Goal: Obtain resource: Download file/media

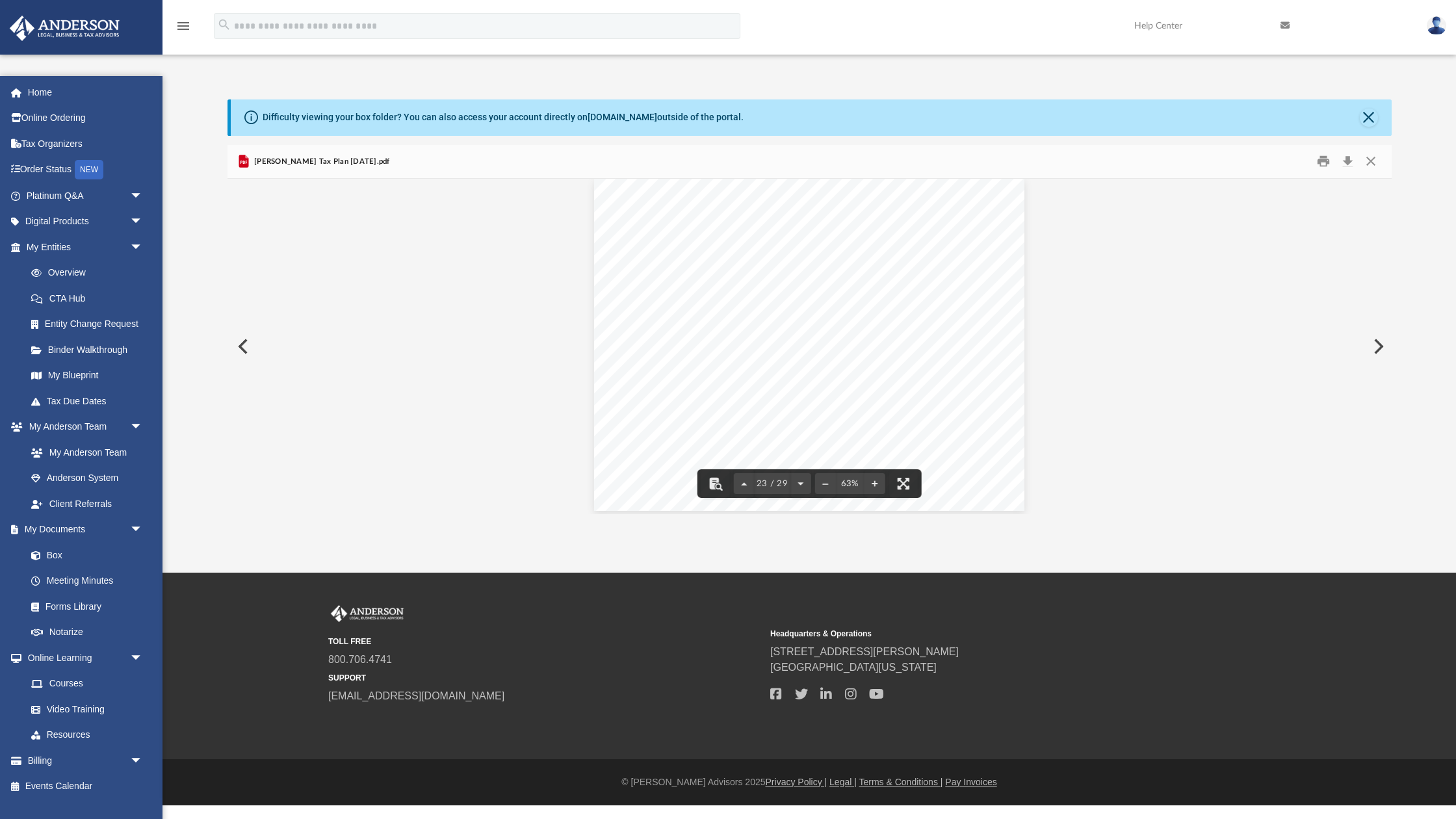
scroll to position [7740, 0]
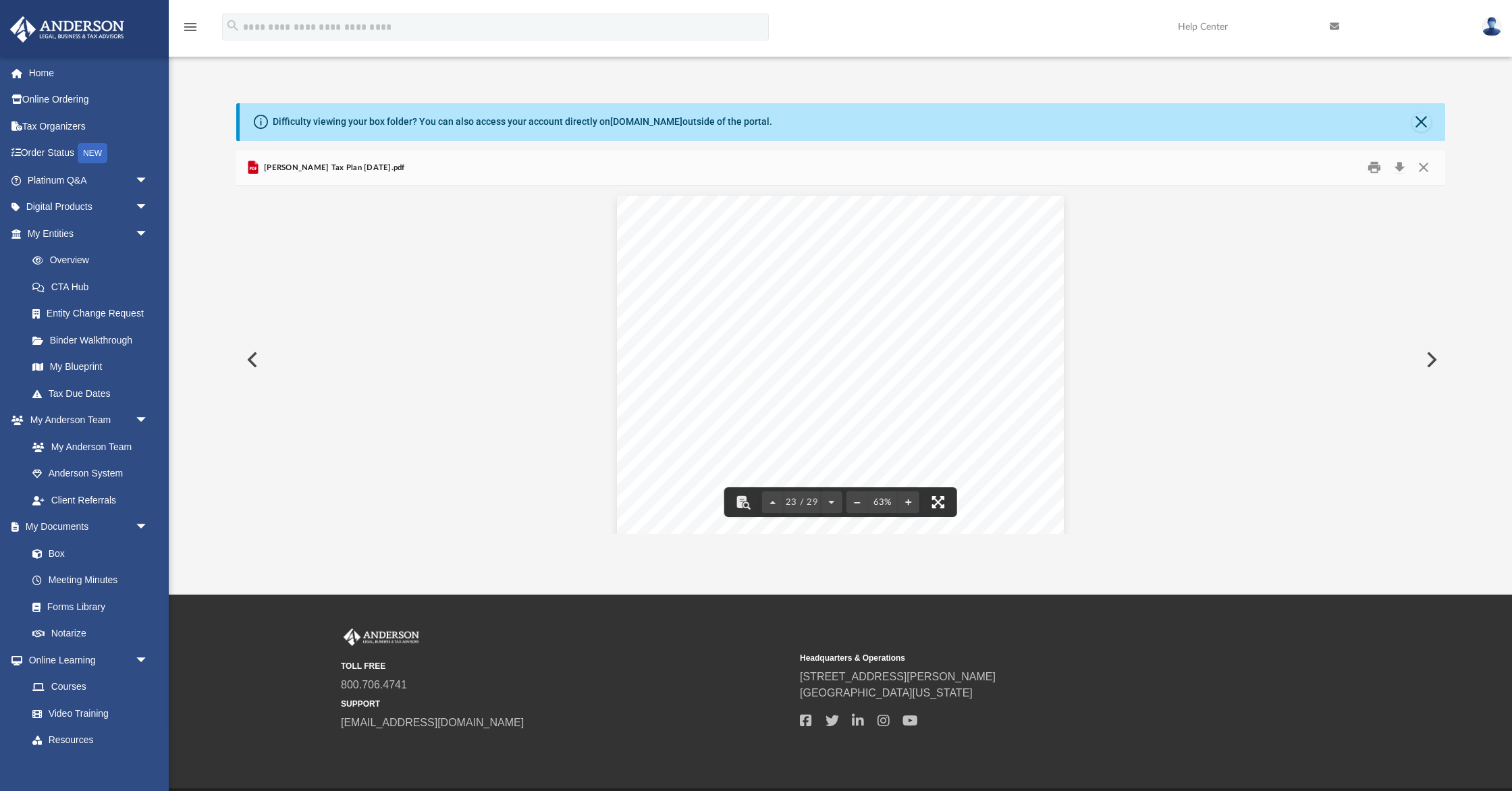
click at [749, 499] on button "File preview" at bounding box center [938, 502] width 29 height 29
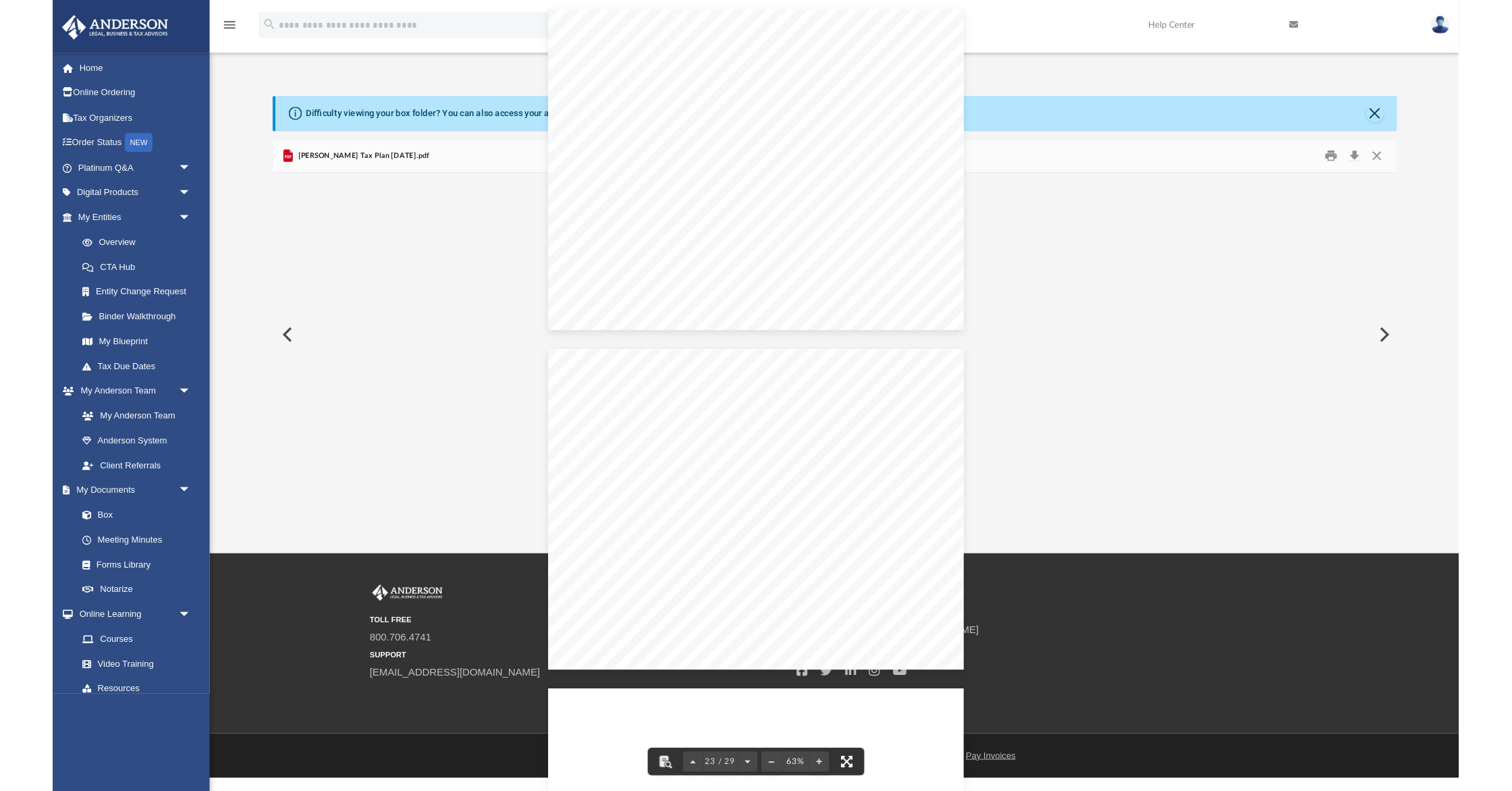
scroll to position [19075, 0]
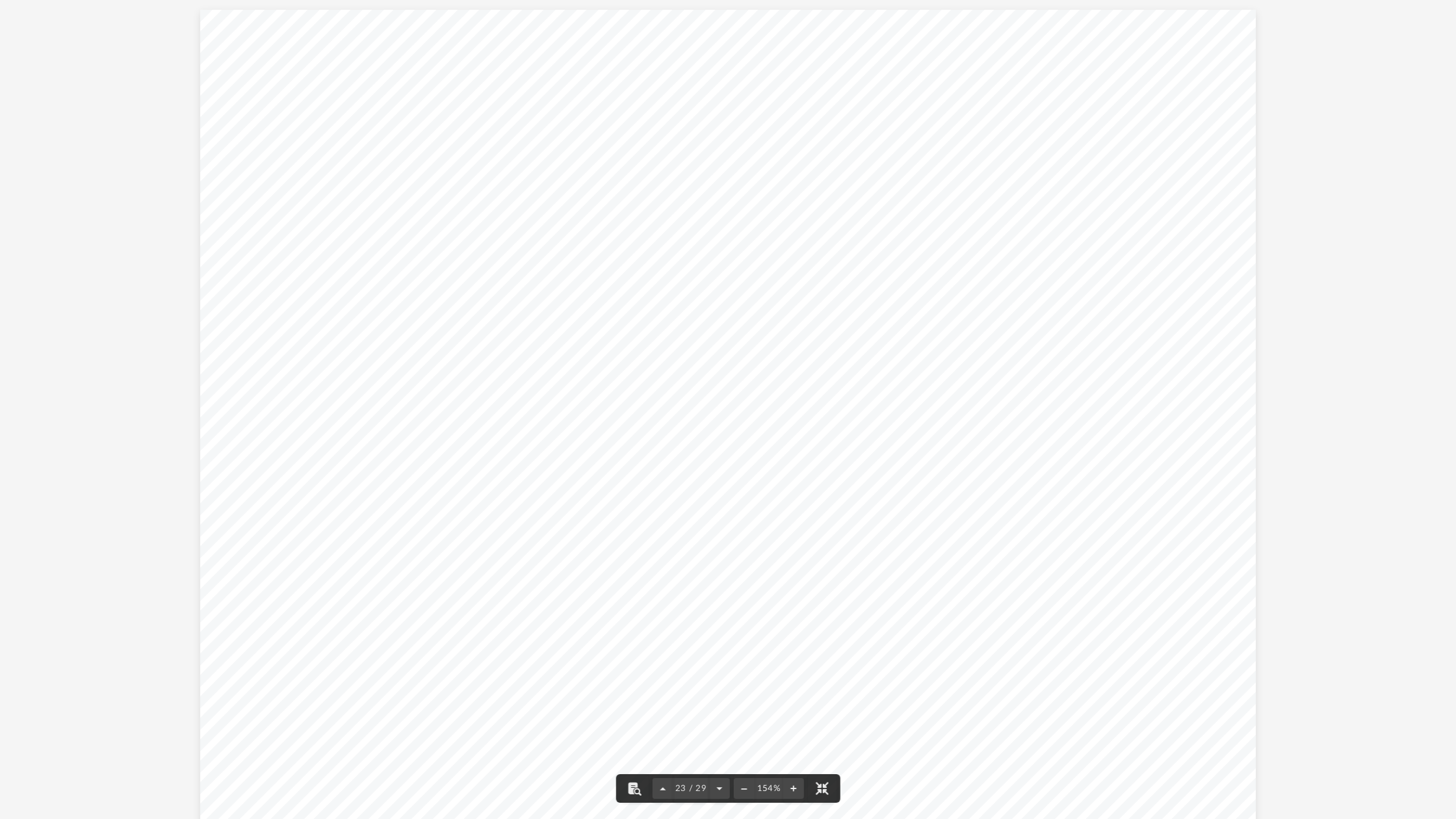
click at [507, 402] on span "$49,872" at bounding box center [507, 402] width 28 height 8
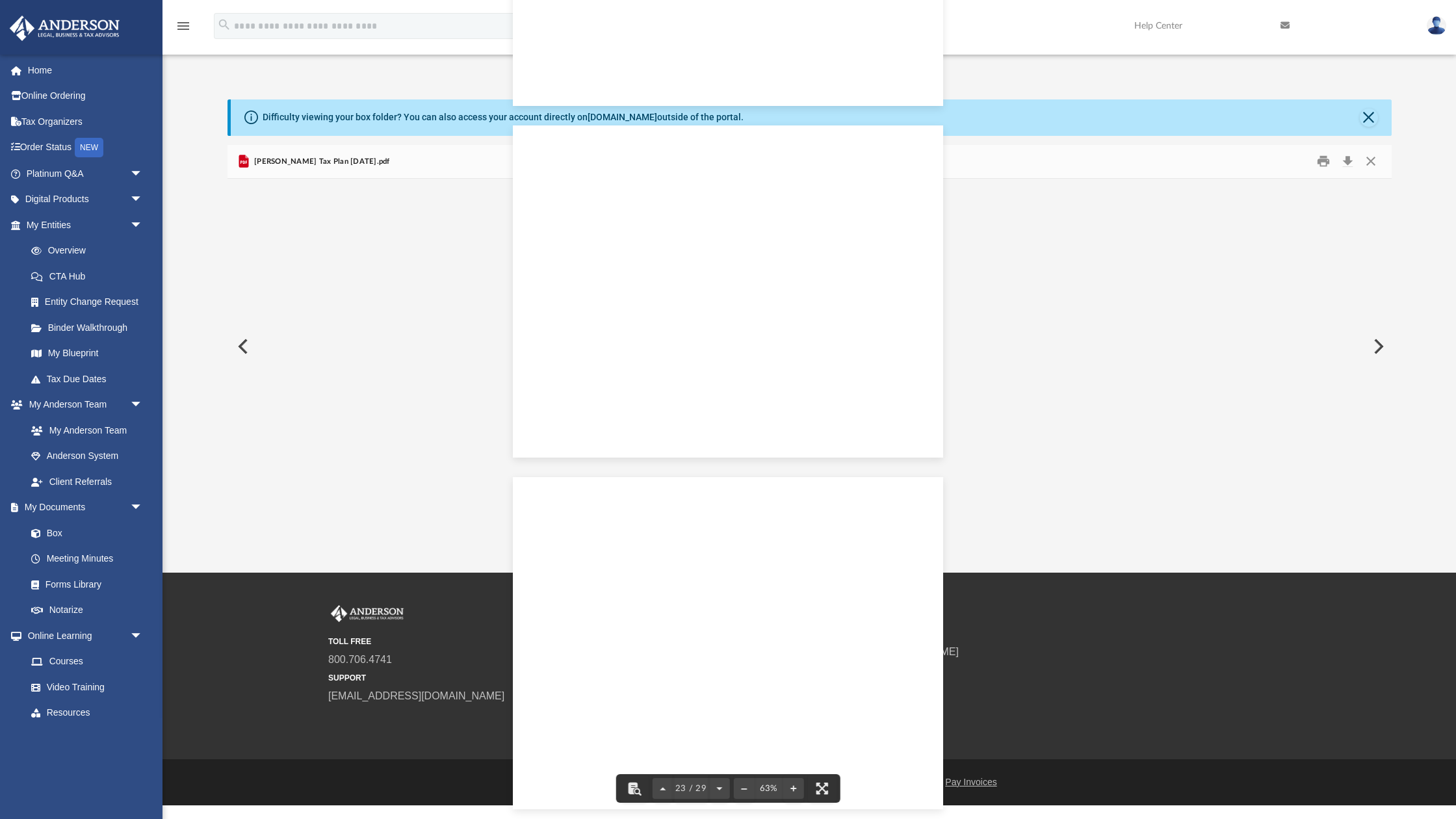
scroll to position [7740, 0]
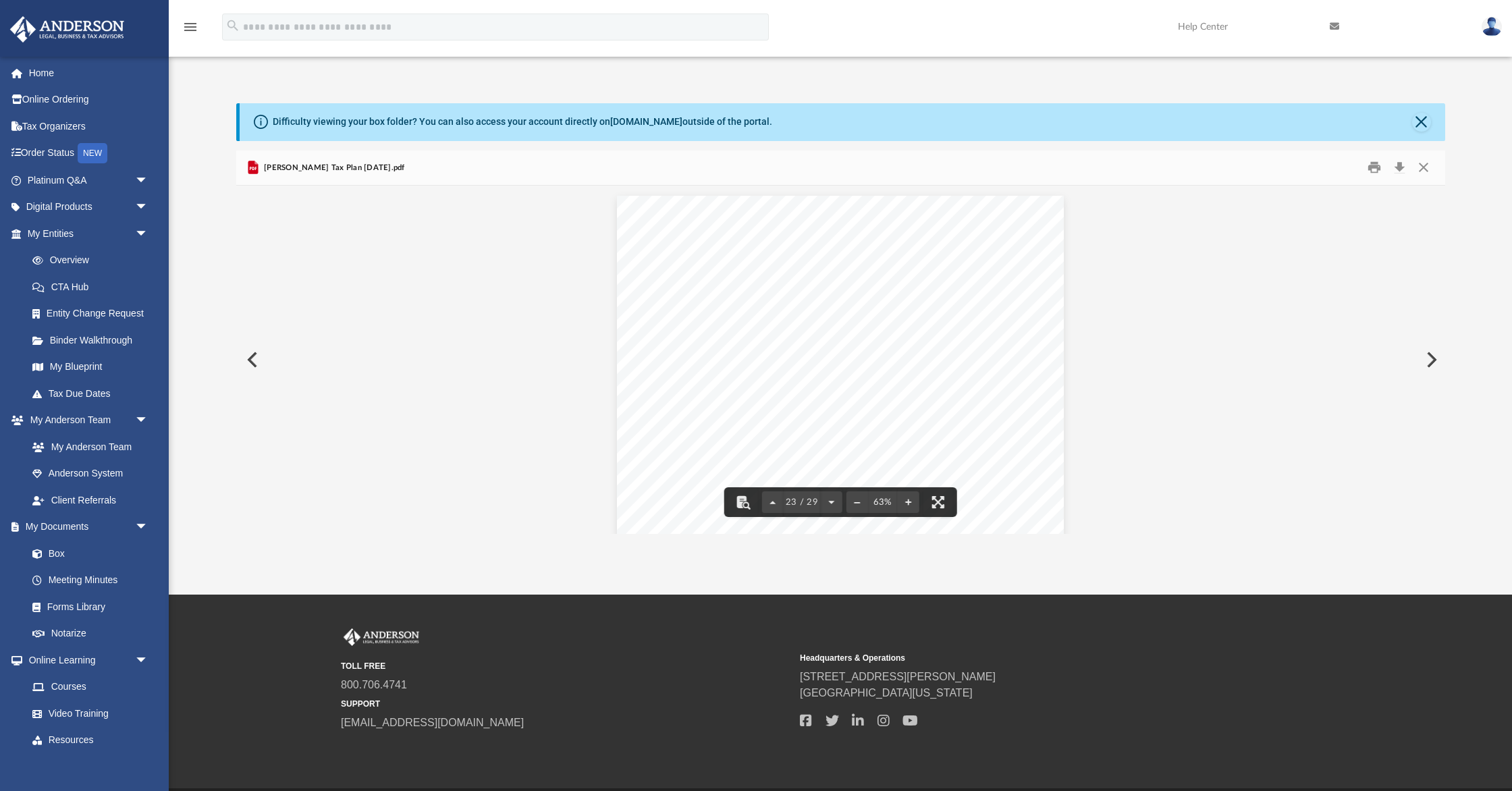
click at [749, 289] on div "Strategy Administrative Office Home Office Home Purchase Price + Improvements 3…" at bounding box center [840, 367] width 446 height 345
click at [749, 498] on button "File preview" at bounding box center [938, 502] width 29 height 29
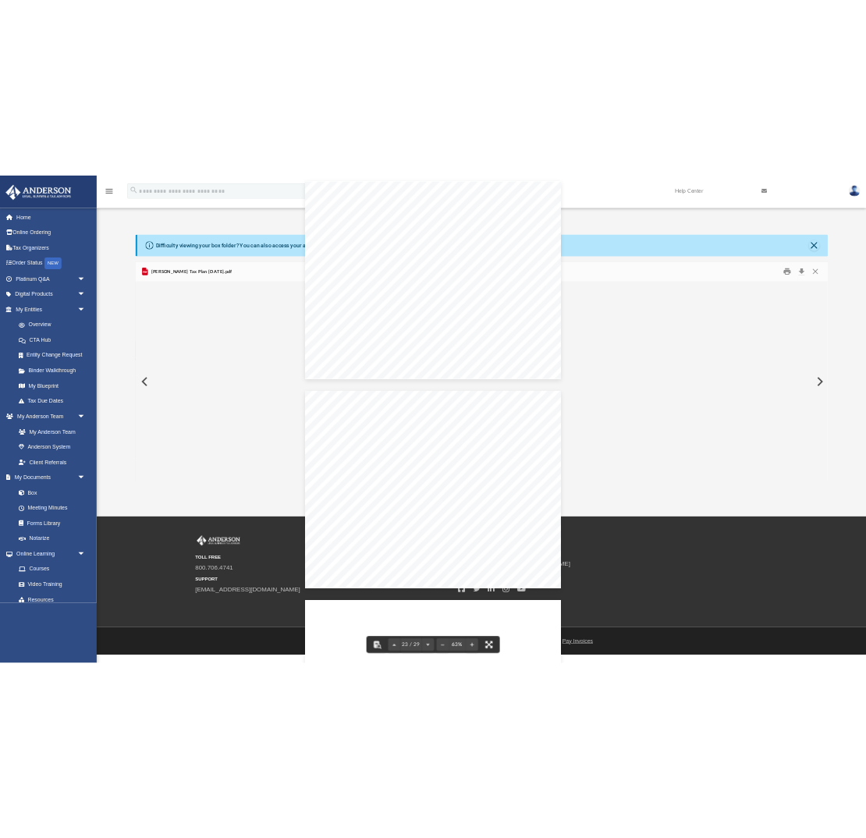
scroll to position [22065, 0]
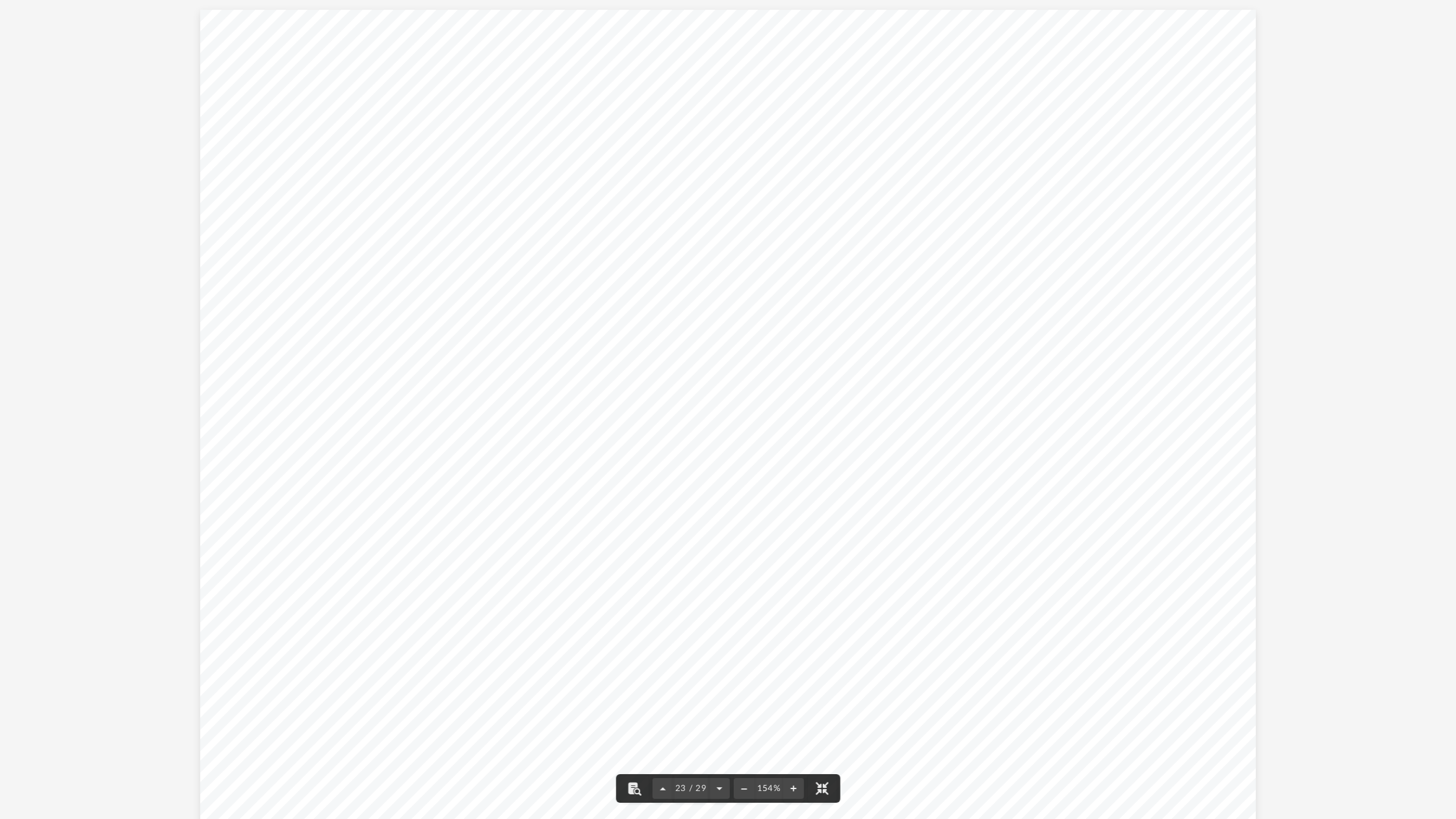
click at [721, 166] on div "Strategy Administrative Office Home Office Home Purchase Price + Improvements 3…" at bounding box center [728, 418] width 1056 height 817
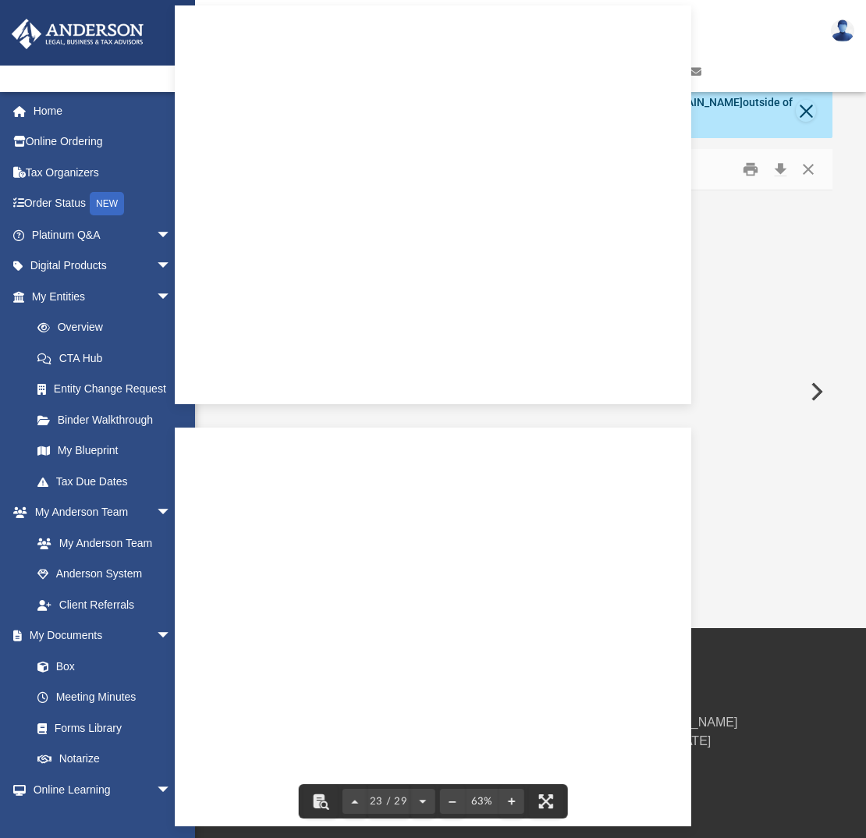
scroll to position [9290, 0]
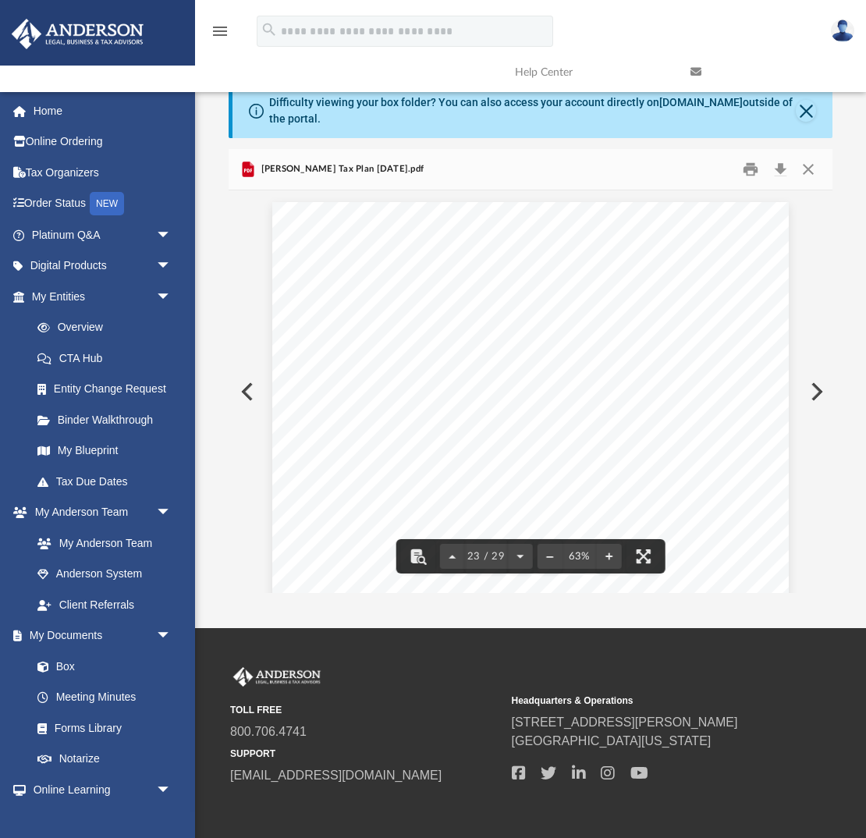
click at [242, 387] on button "Preview" at bounding box center [246, 392] width 34 height 44
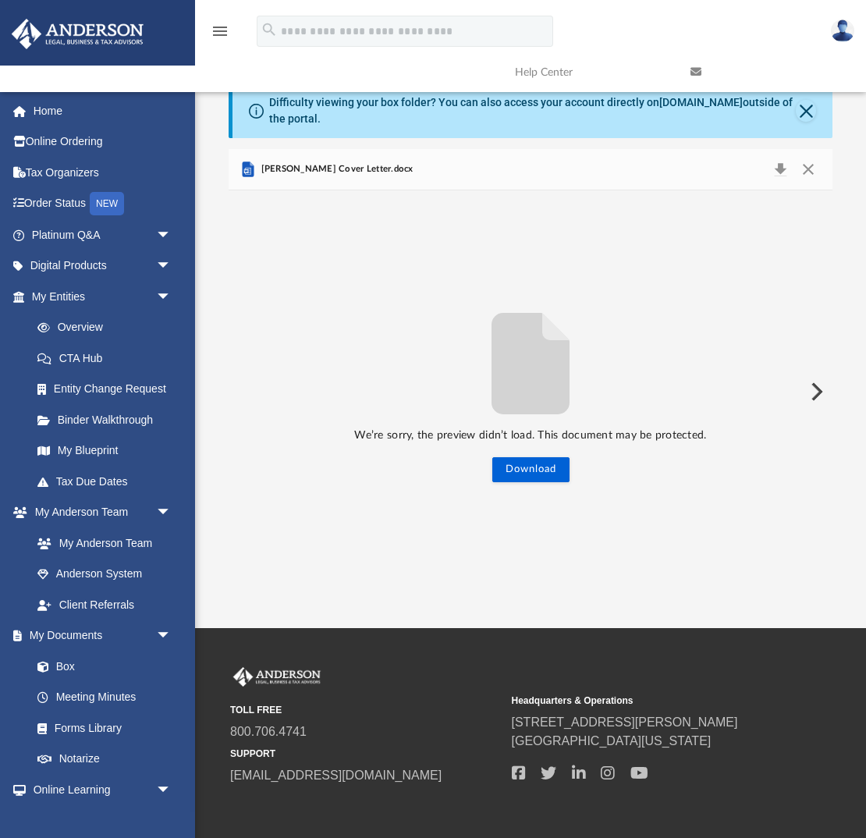
click at [717, 368] on div "We’re sorry, the preview didn’t load. This document may be protected. Download" at bounding box center [531, 391] width 604 height 181
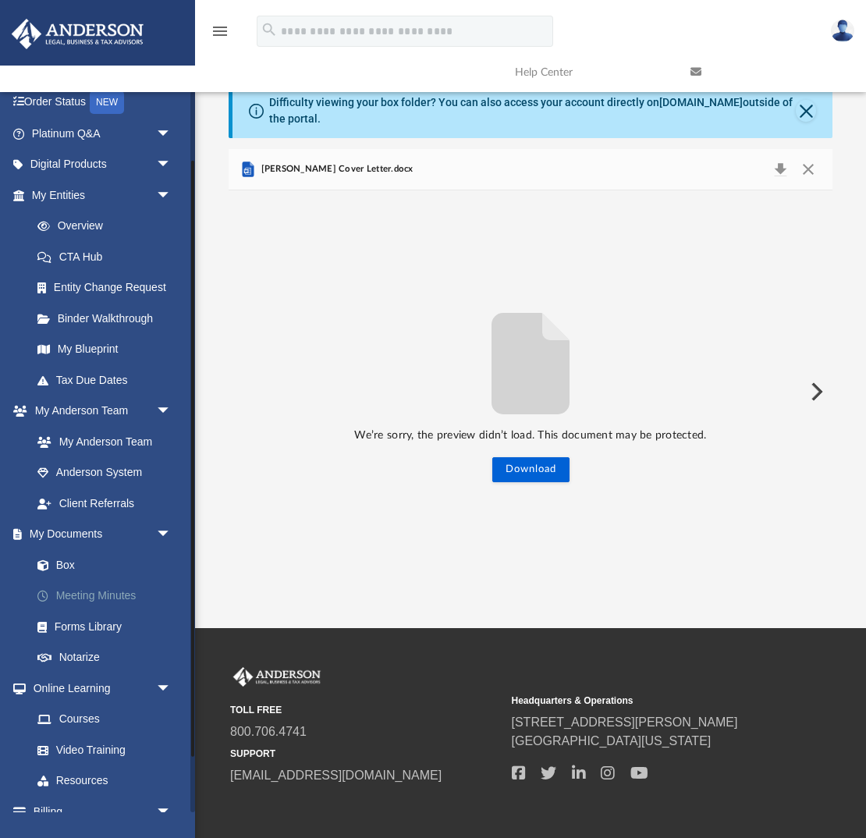
scroll to position [136, 0]
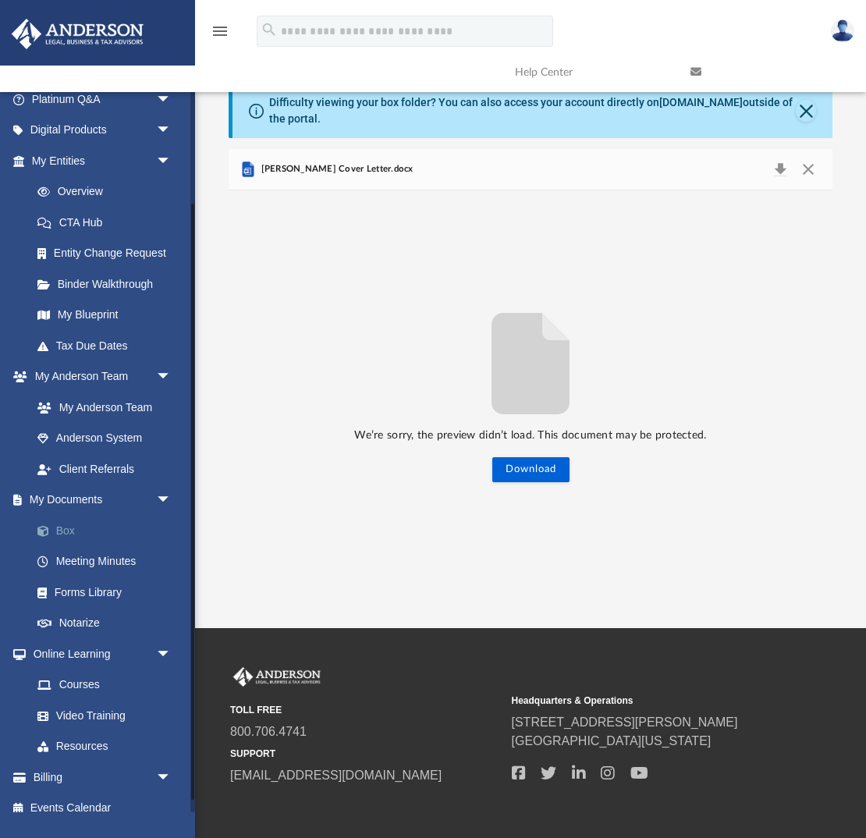
click at [67, 527] on link "Box" at bounding box center [108, 530] width 173 height 31
click at [62, 530] on link "Box" at bounding box center [108, 530] width 173 height 31
click at [805, 163] on button "Close" at bounding box center [809, 169] width 28 height 22
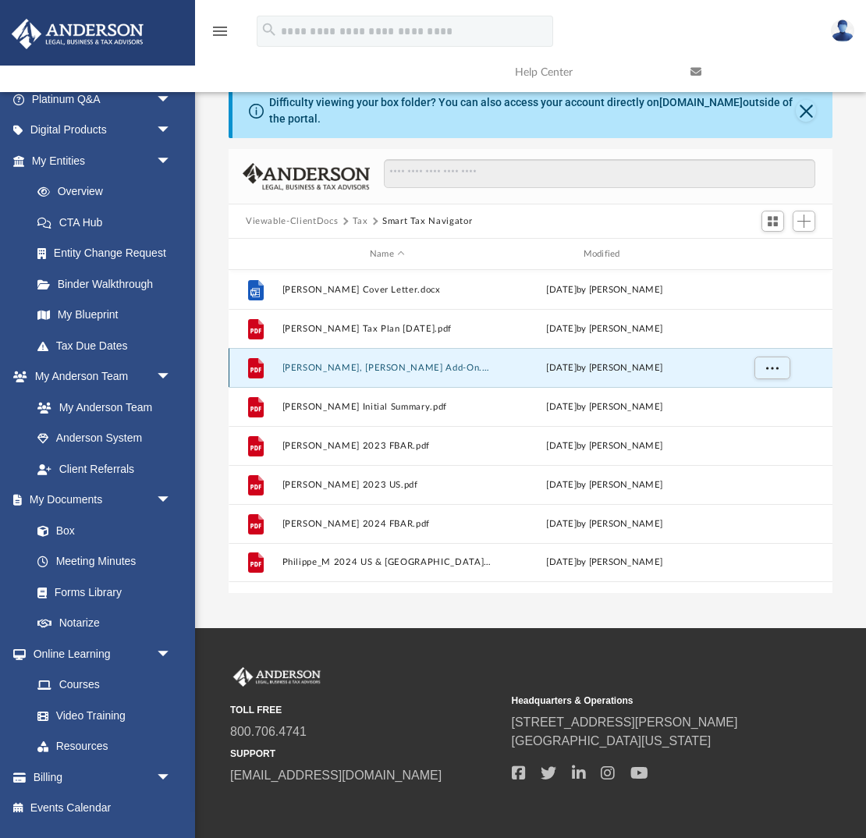
click at [395, 367] on button "[PERSON_NAME], [PERSON_NAME] Add-On.pdf" at bounding box center [388, 368] width 211 height 10
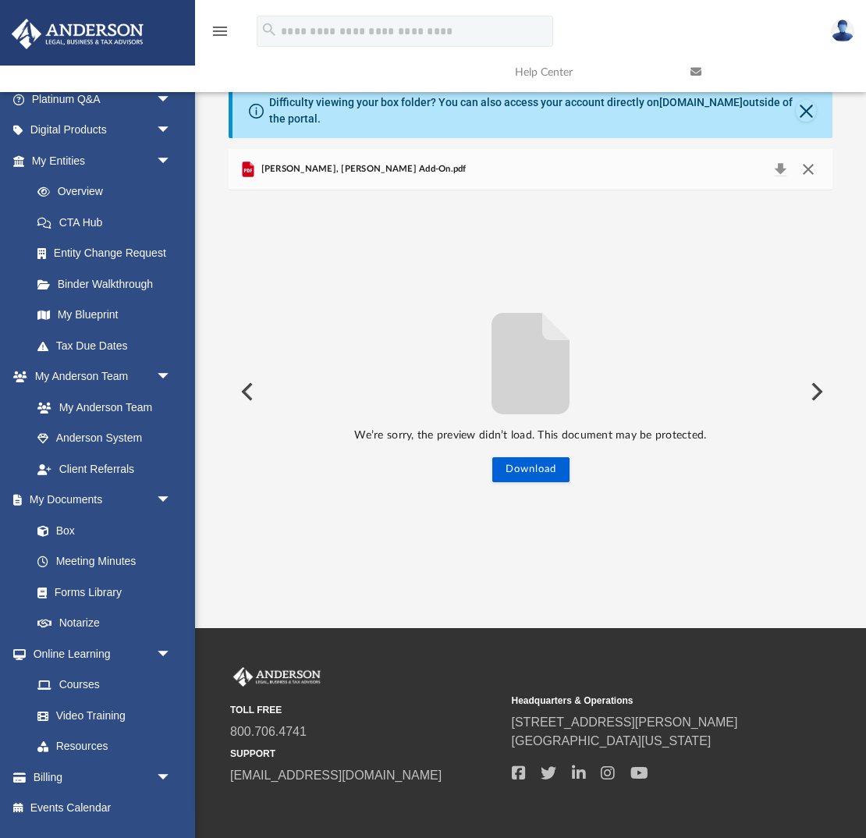
drag, startPoint x: 805, startPoint y: 167, endPoint x: 501, endPoint y: 297, distance: 330.8
click at [517, 303] on div "Philippe, Marc - STN Add-On.pdf We’re sorry, the preview didn’t load. This docu…" at bounding box center [531, 371] width 604 height 444
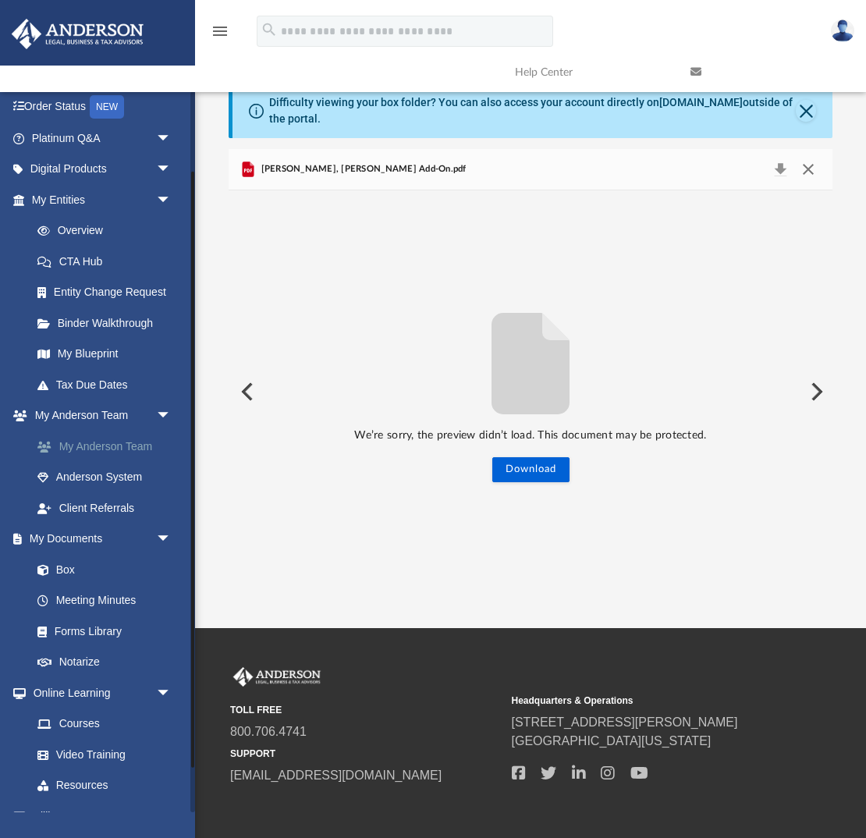
scroll to position [84, 0]
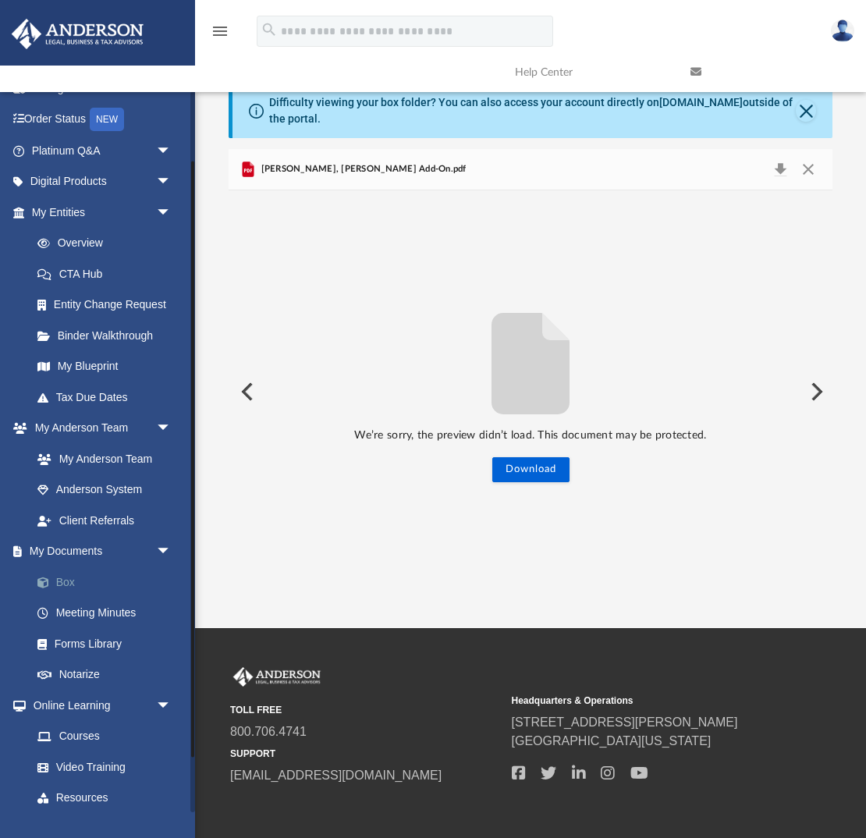
click at [124, 578] on link "Box" at bounding box center [108, 582] width 173 height 31
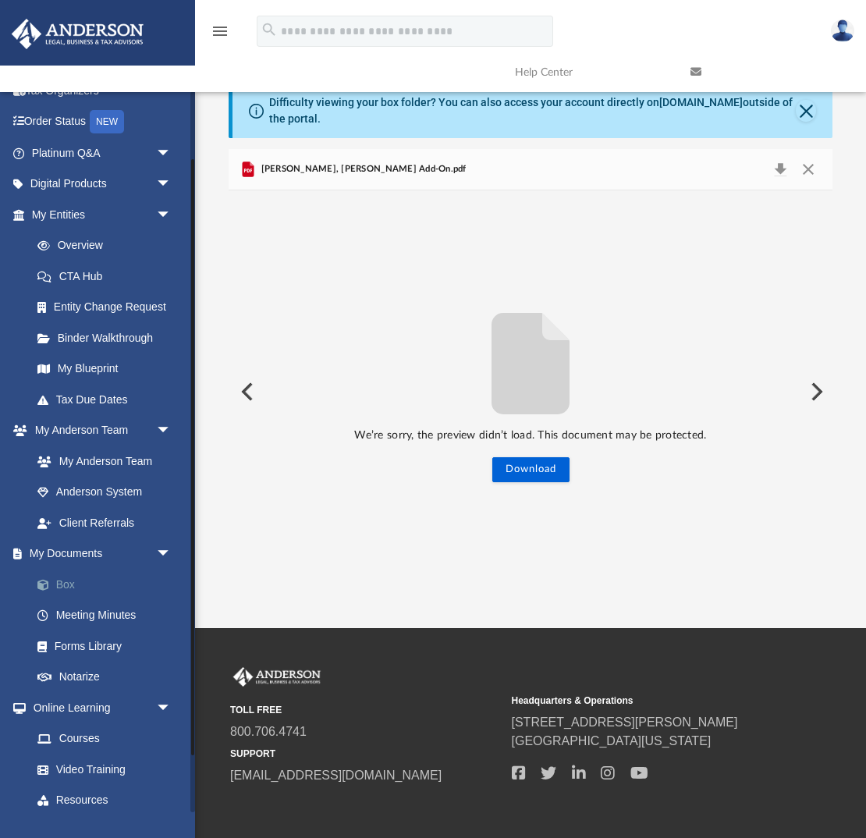
click at [87, 581] on link "Box" at bounding box center [108, 584] width 173 height 31
click at [813, 169] on button "Close" at bounding box center [809, 169] width 28 height 22
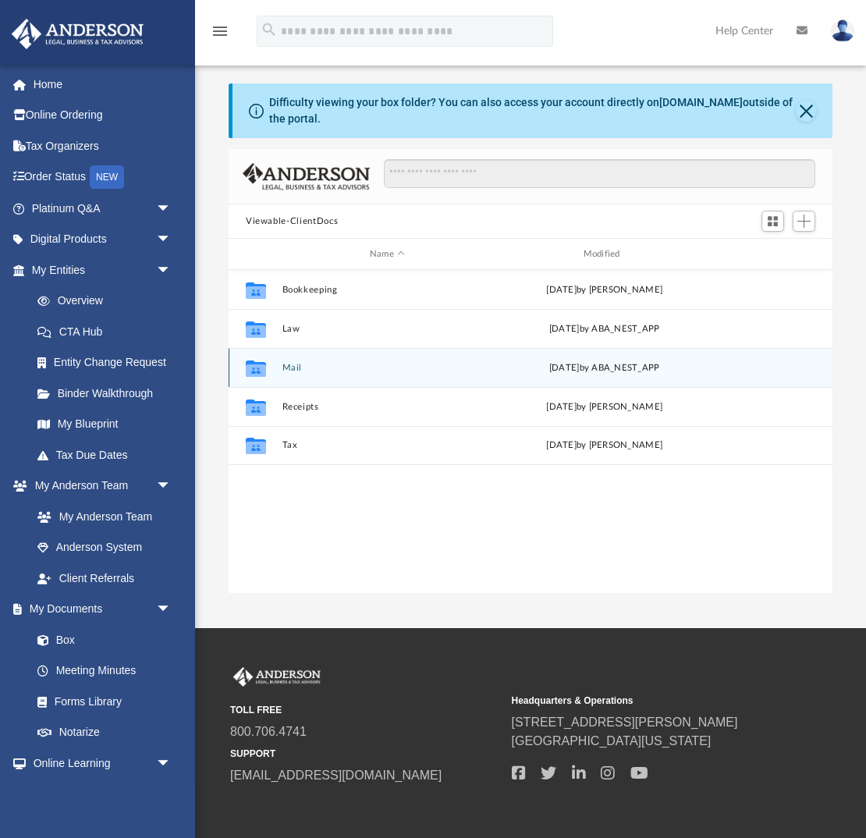
scroll to position [354, 604]
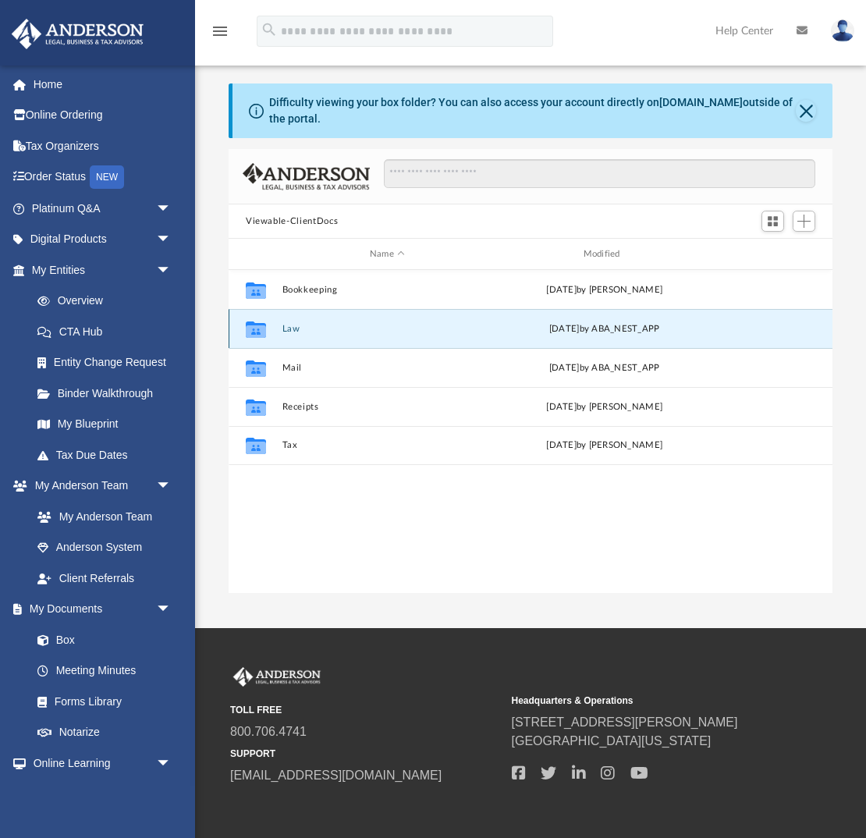
click at [288, 327] on button "Law" at bounding box center [388, 329] width 211 height 10
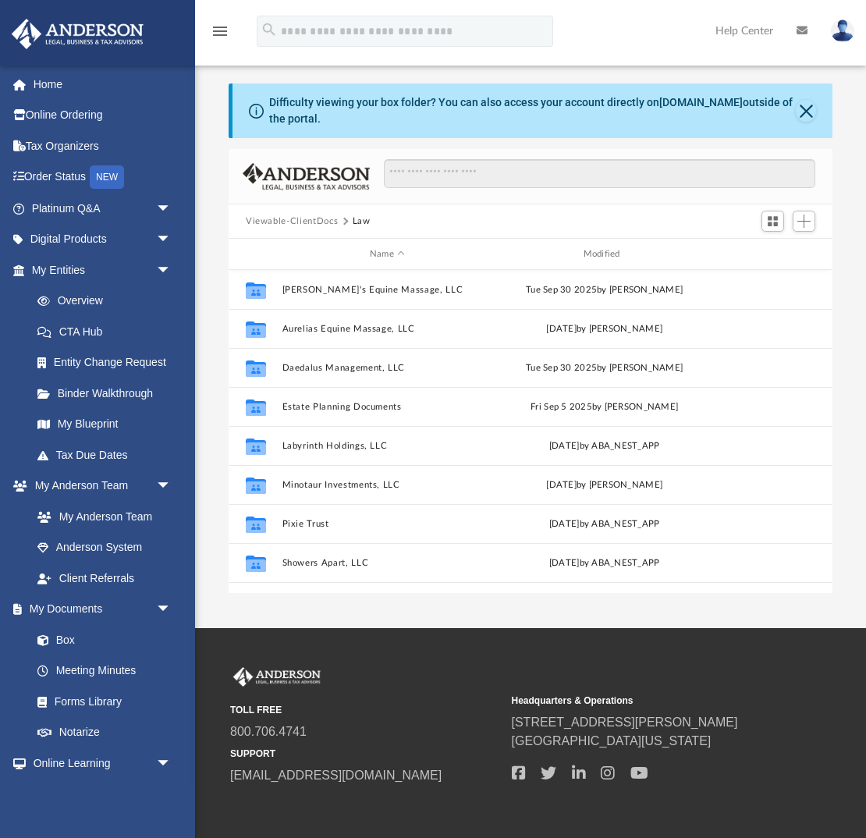
click at [295, 225] on button "Viewable-ClientDocs" at bounding box center [292, 222] width 92 height 14
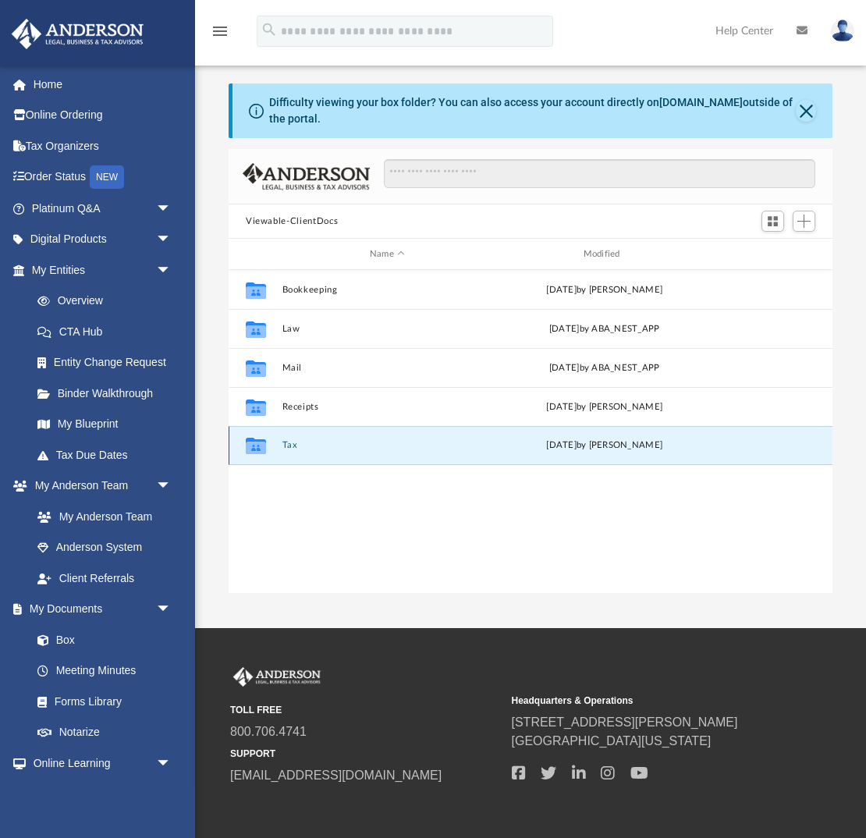
click at [291, 446] on button "Tax" at bounding box center [388, 445] width 211 height 10
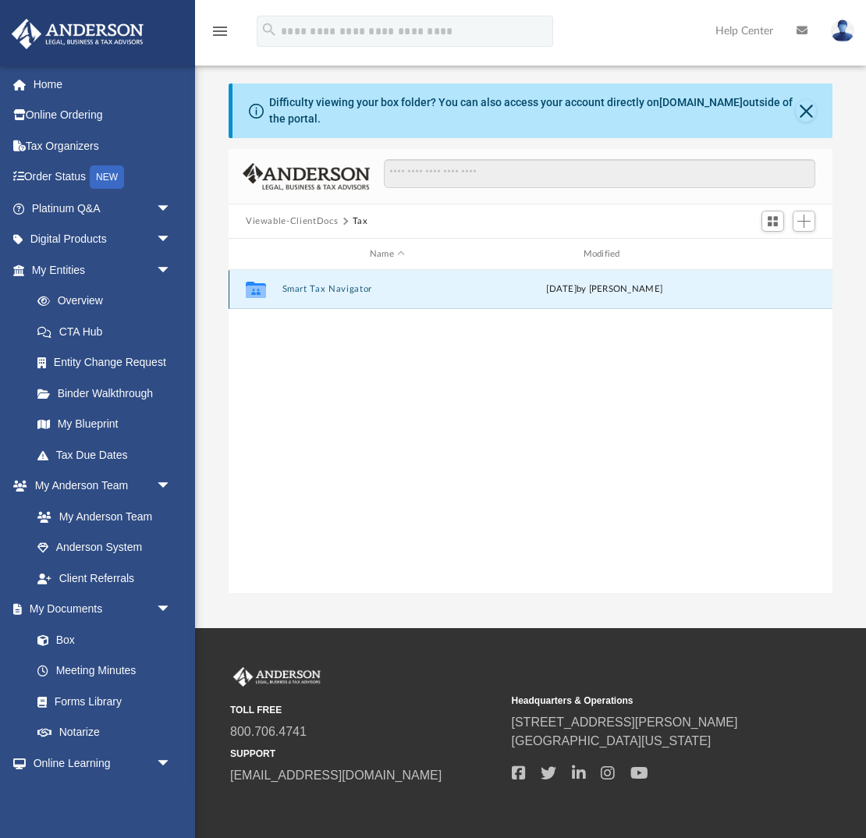
click at [283, 287] on button "Smart Tax Navigator" at bounding box center [388, 289] width 211 height 10
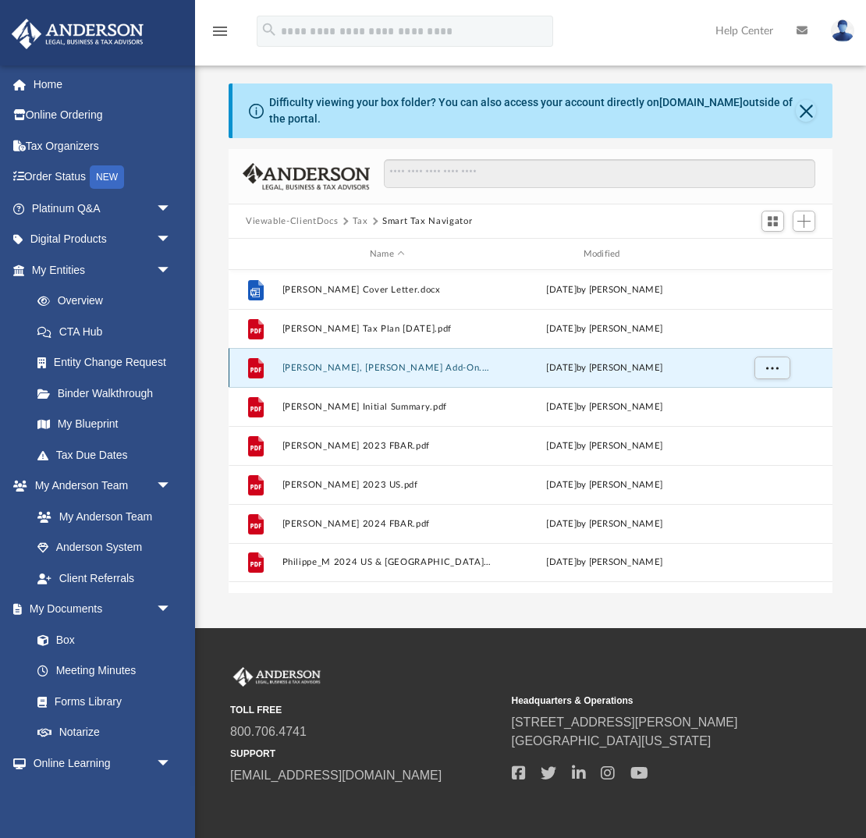
click at [304, 365] on button "[PERSON_NAME], [PERSON_NAME] Add-On.pdf" at bounding box center [388, 368] width 211 height 10
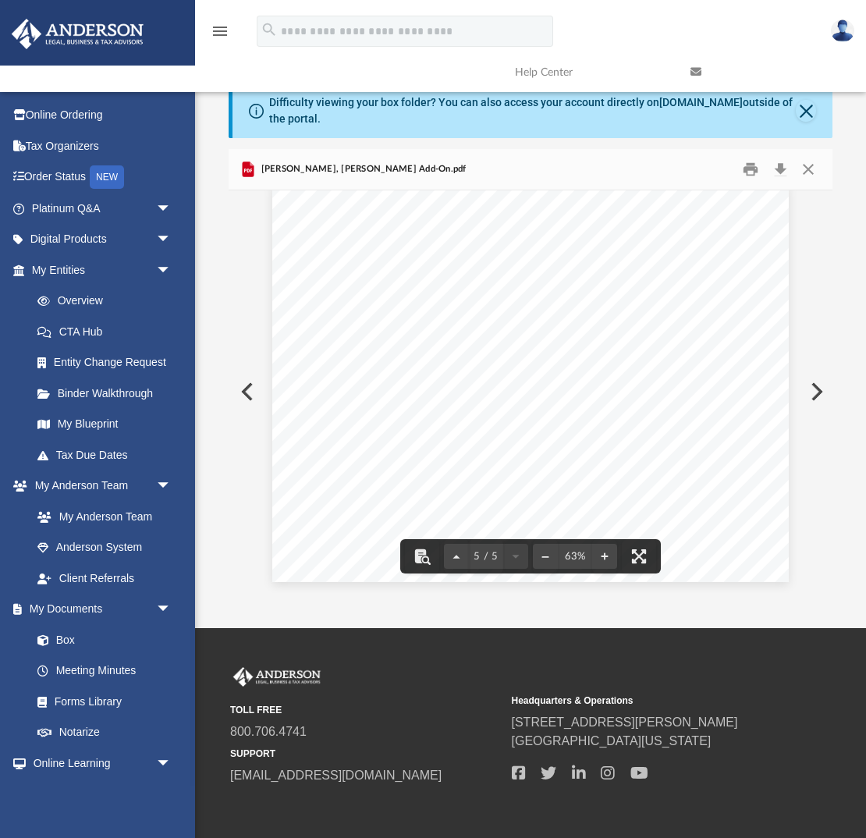
scroll to position [69, 0]
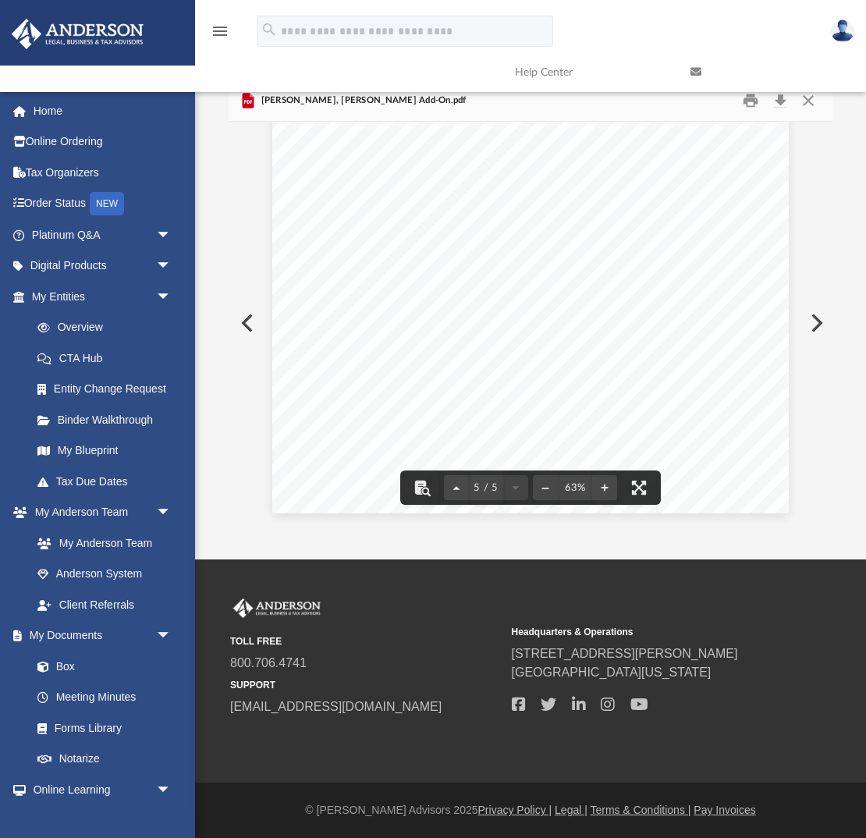
click at [243, 319] on button "Preview" at bounding box center [246, 323] width 34 height 44
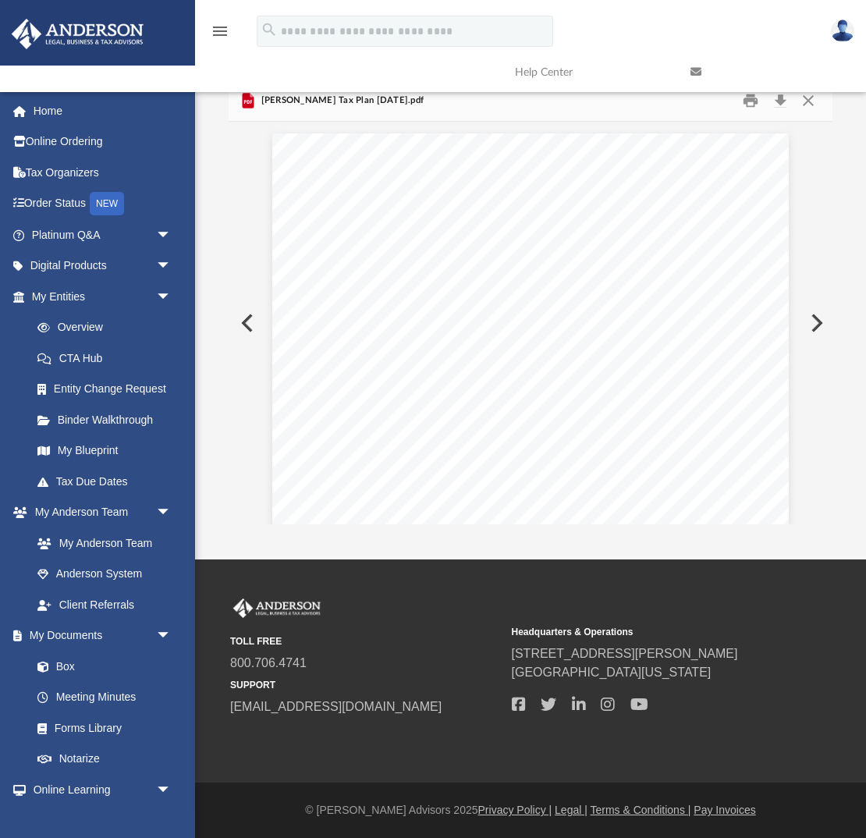
scroll to position [9290, 0]
click at [245, 322] on button "Preview" at bounding box center [246, 323] width 34 height 44
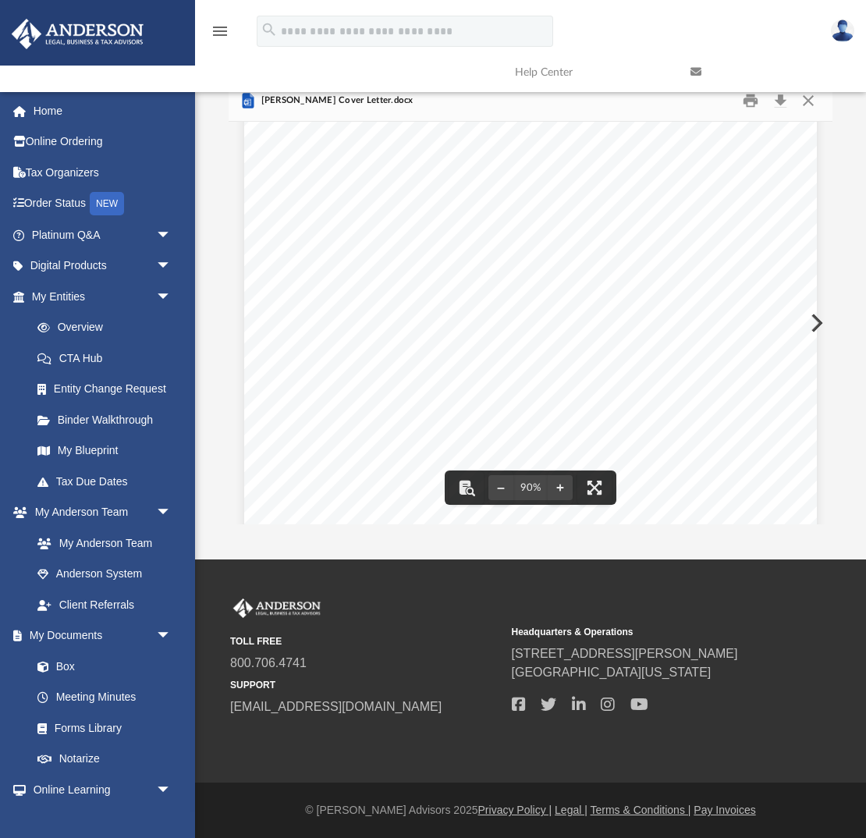
scroll to position [68, 0]
click at [821, 321] on button "Preview" at bounding box center [815, 324] width 34 height 44
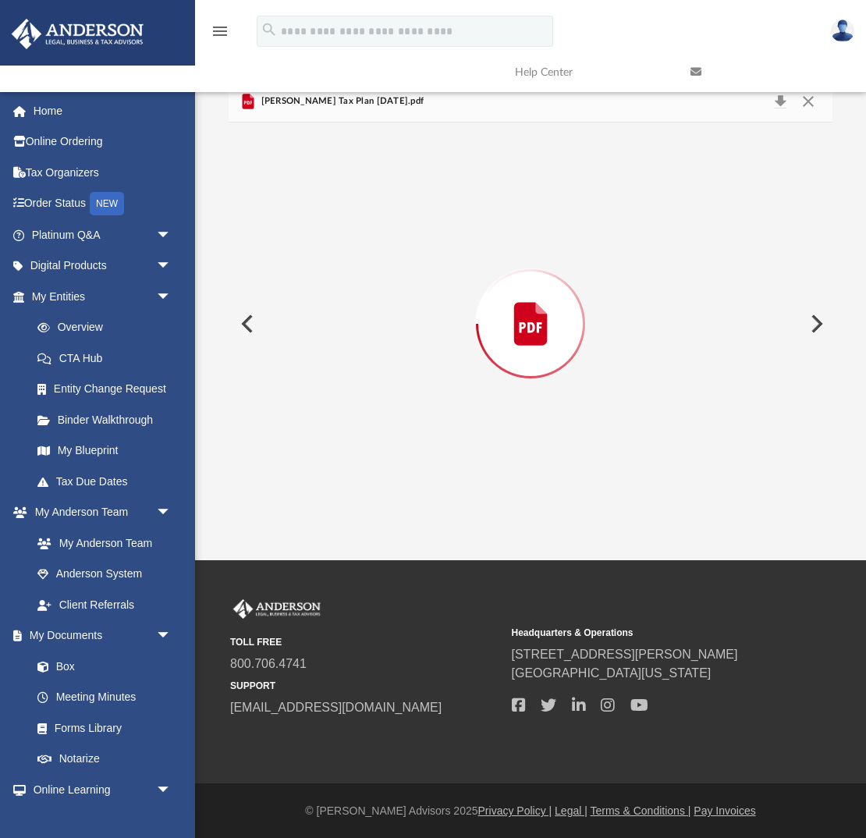
scroll to position [9290, 0]
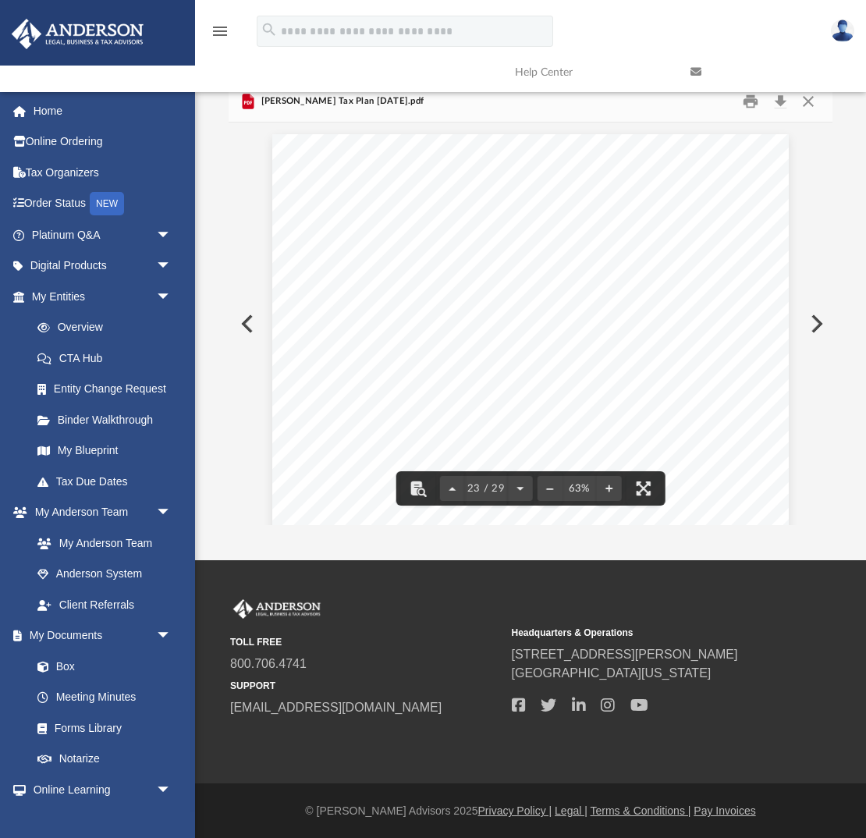
click at [818, 322] on button "Preview" at bounding box center [815, 324] width 34 height 44
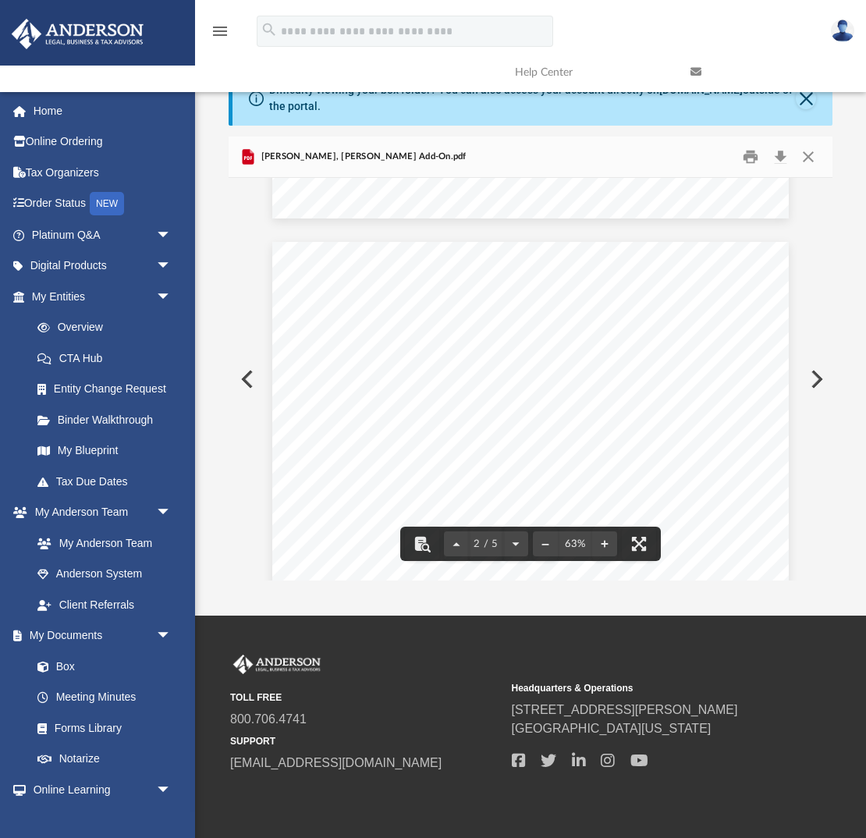
scroll to position [371, 0]
